Goal: Task Accomplishment & Management: Manage account settings

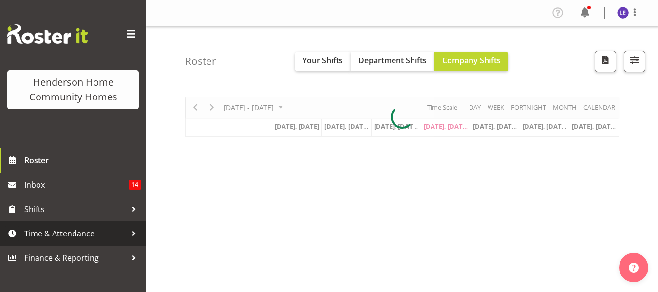
click at [71, 232] on span "Time & Attendance" at bounding box center [75, 233] width 102 height 15
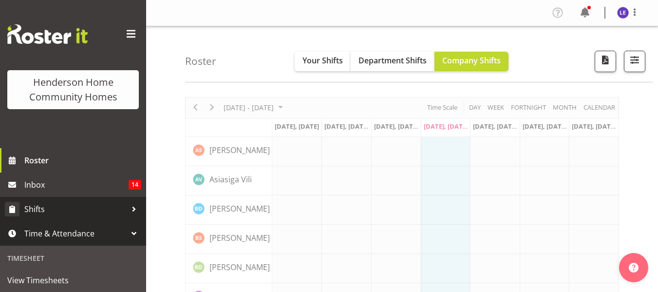
click at [78, 214] on span "Shifts" at bounding box center [75, 209] width 102 height 15
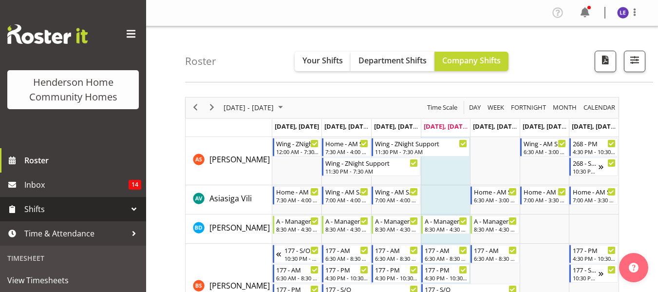
click at [77, 218] on link "Shifts" at bounding box center [73, 209] width 146 height 24
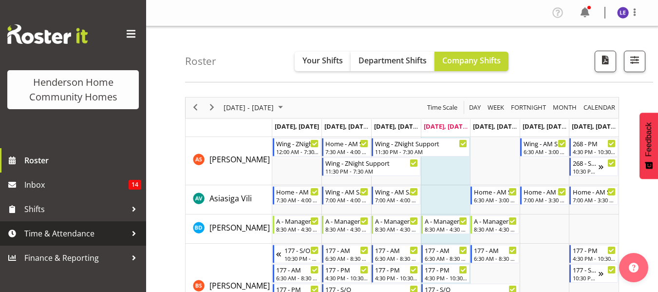
click at [64, 233] on span "Time & Attendance" at bounding box center [75, 233] width 102 height 15
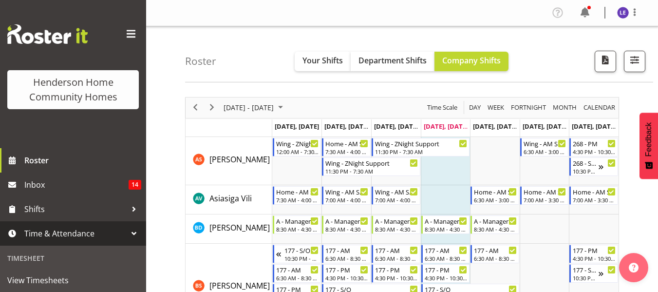
click at [112, 240] on span "Time & Attendance" at bounding box center [75, 233] width 102 height 15
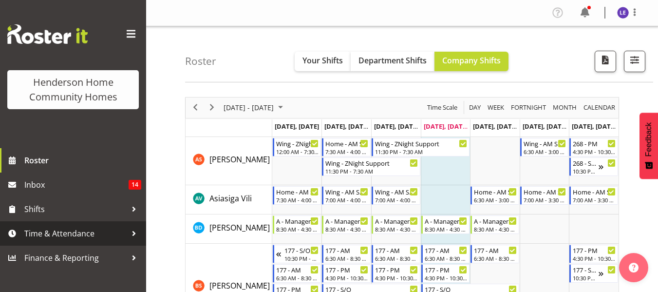
click at [112, 240] on span "Time & Attendance" at bounding box center [75, 233] width 102 height 15
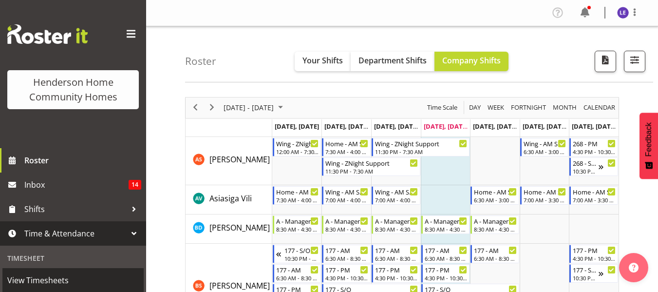
scroll to position [72, 0]
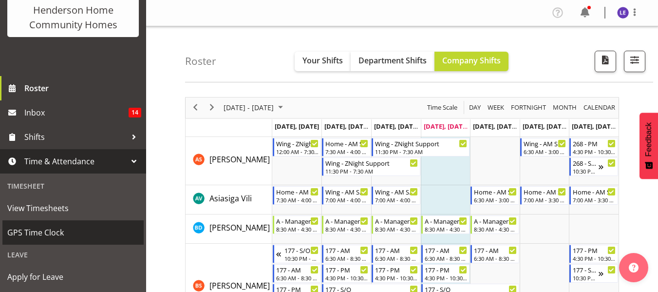
click at [60, 235] on span "GPS Time Clock" at bounding box center [72, 232] width 131 height 15
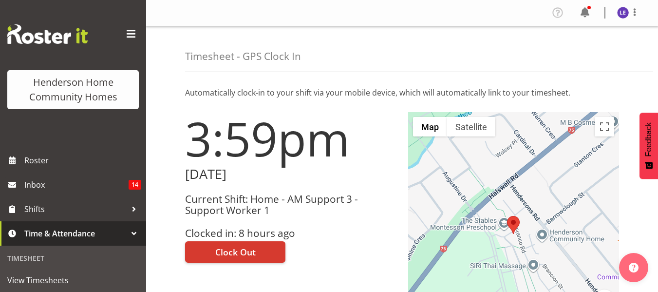
click at [60, 235] on span "Time & Attendance" at bounding box center [75, 233] width 102 height 15
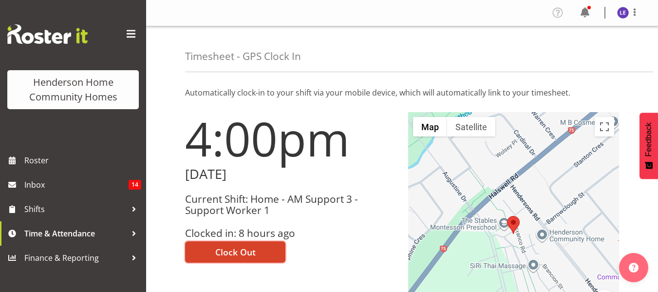
click at [214, 258] on button "Clock Out" at bounding box center [235, 251] width 100 height 21
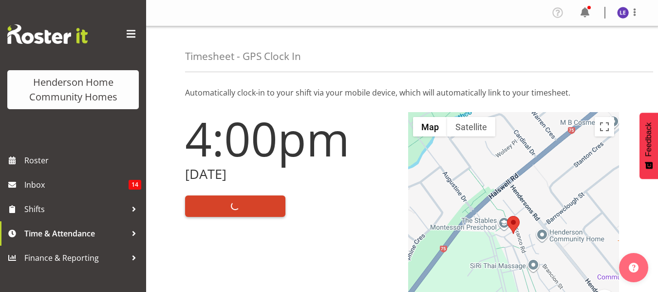
click at [214, 258] on div "4:00pm [DATE] Clock Out" at bounding box center [290, 233] width 223 height 255
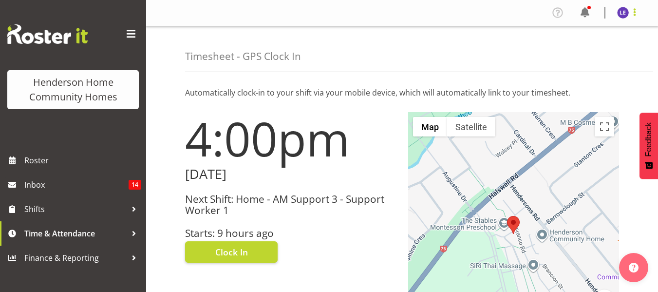
click at [631, 18] on span at bounding box center [634, 12] width 12 height 12
click at [609, 55] on link "Log Out" at bounding box center [593, 51] width 93 height 18
